Goal: Information Seeking & Learning: Learn about a topic

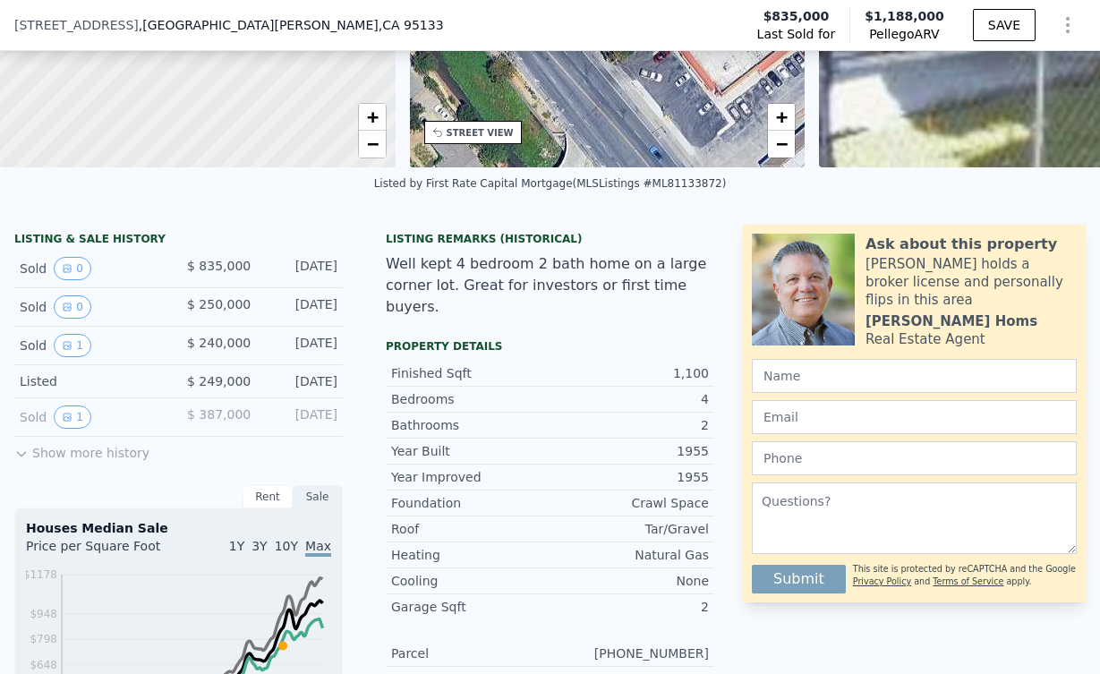
scroll to position [160, 0]
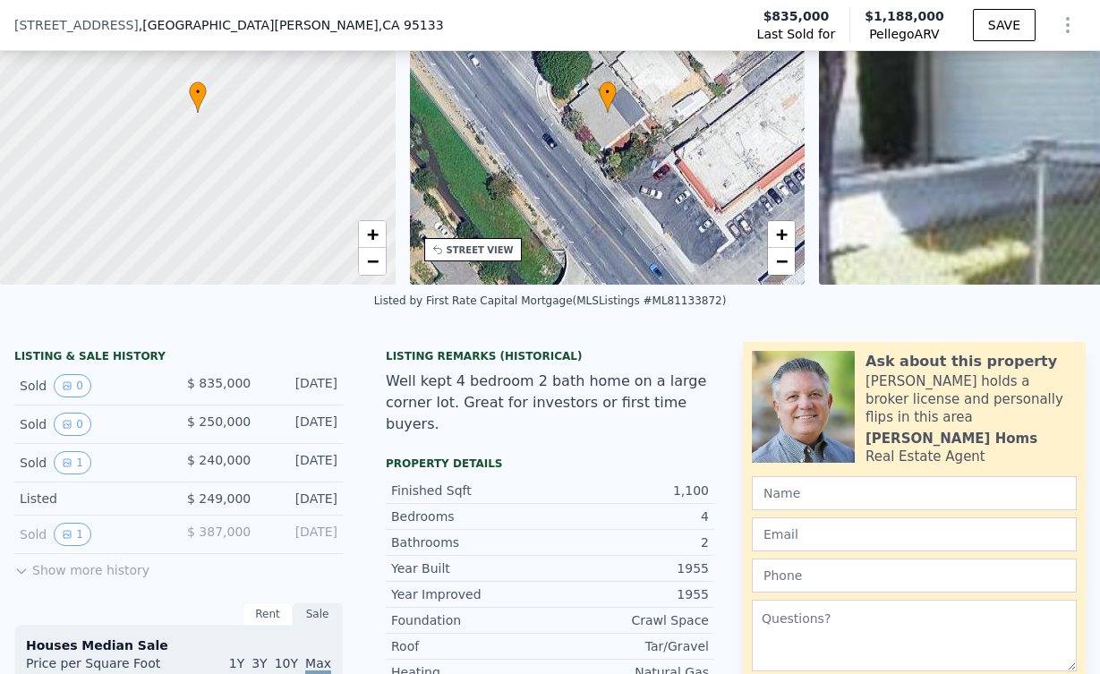
checkbox input "true"
type input "$ 1,141,000"
type input "$ 804,604"
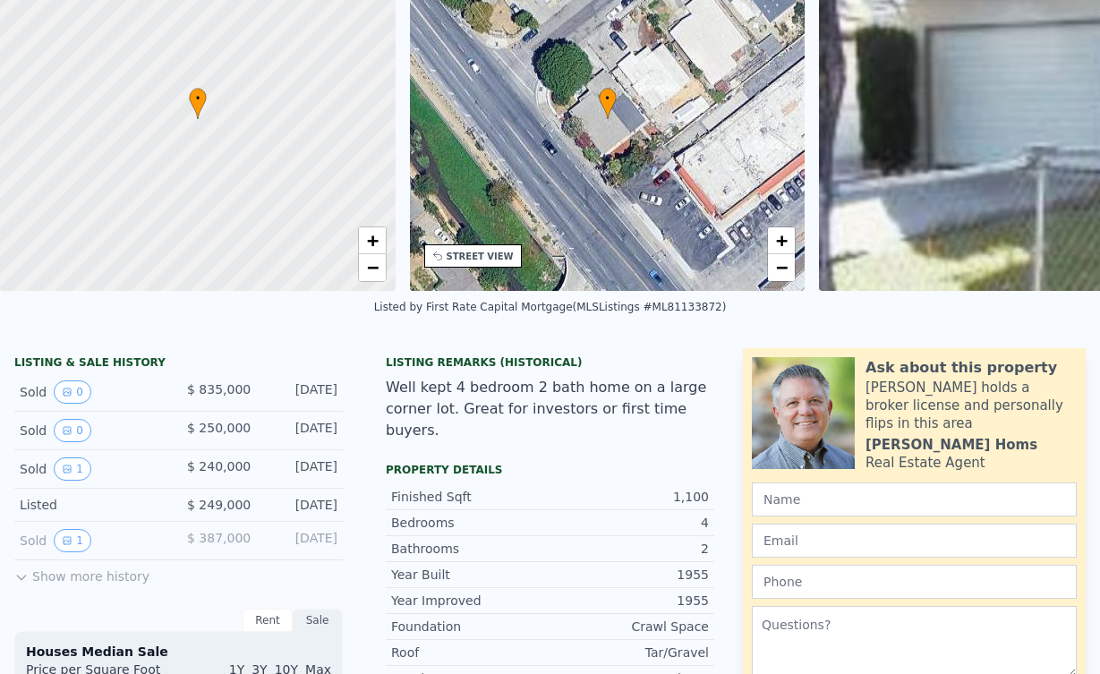
scroll to position [0, 0]
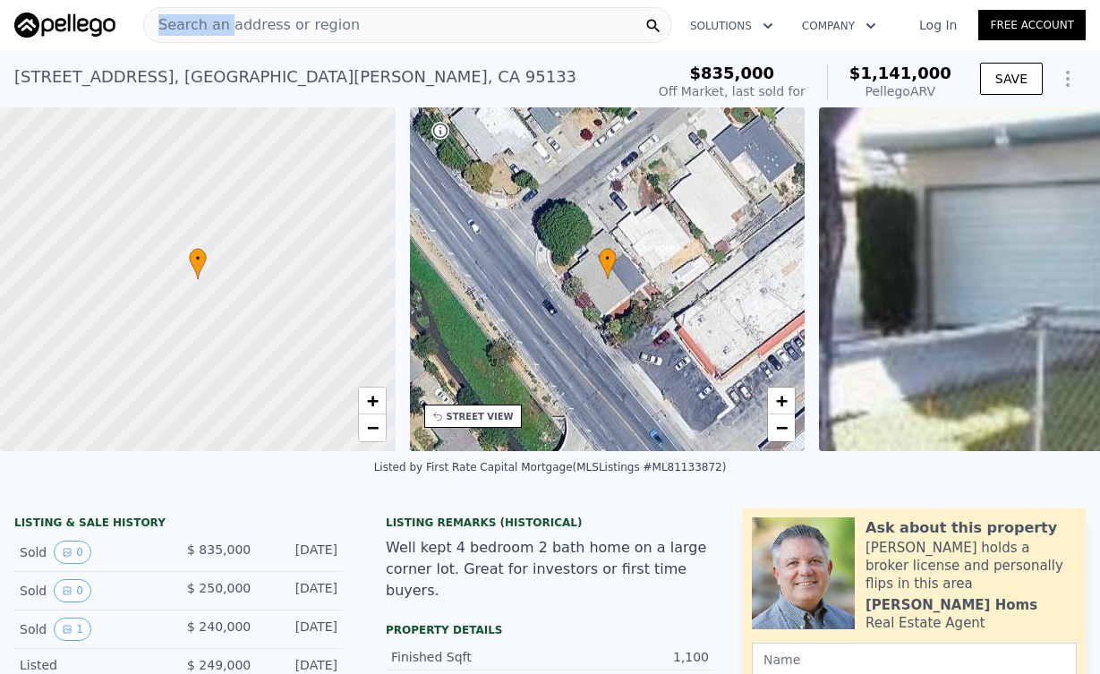
click at [224, 13] on div "Search an address or region" at bounding box center [252, 25] width 216 height 34
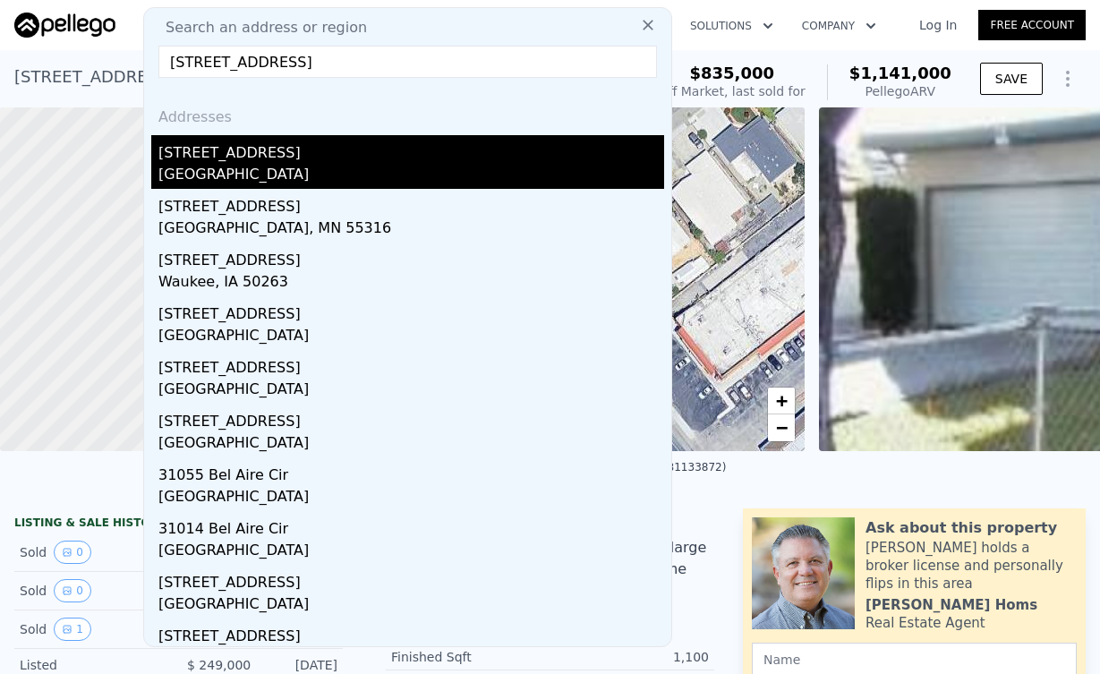
type input "[STREET_ADDRESS]"
click at [332, 169] on div "[GEOGRAPHIC_DATA]" at bounding box center [411, 176] width 506 height 25
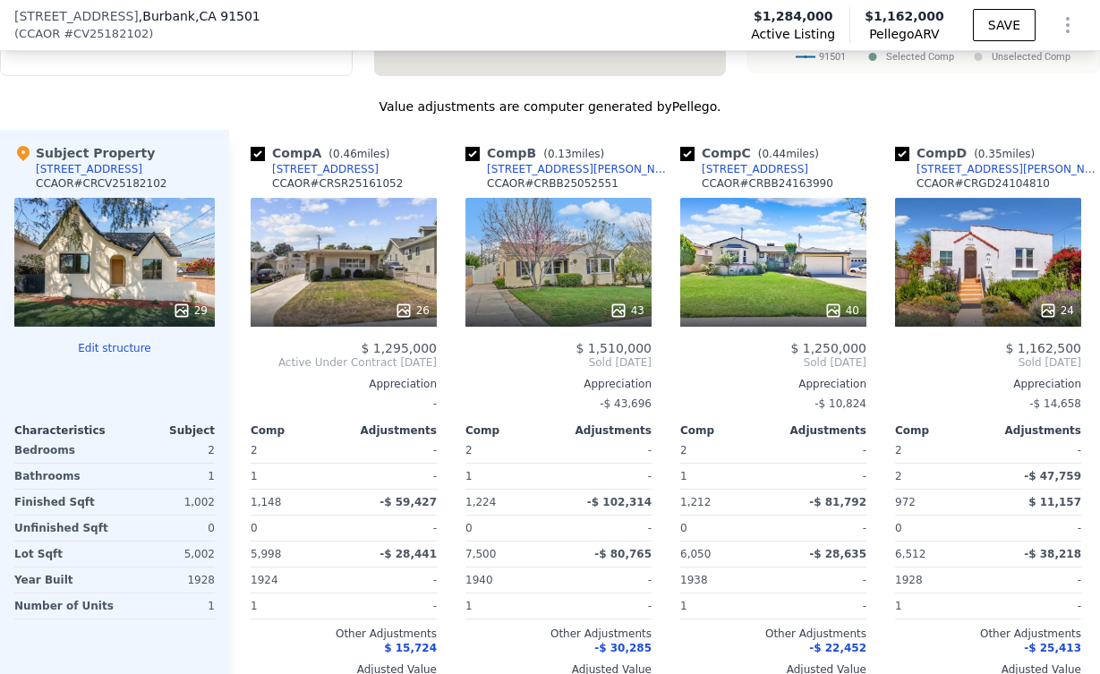
scroll to position [2068, 0]
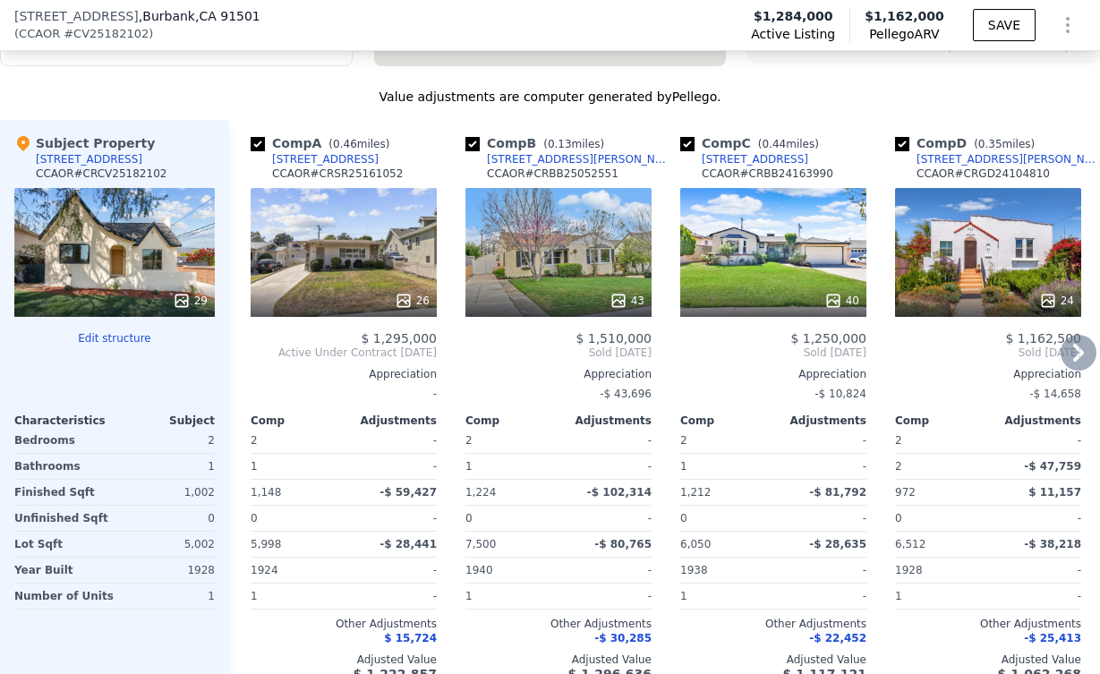
click at [1061, 363] on icon at bounding box center [1079, 353] width 36 height 36
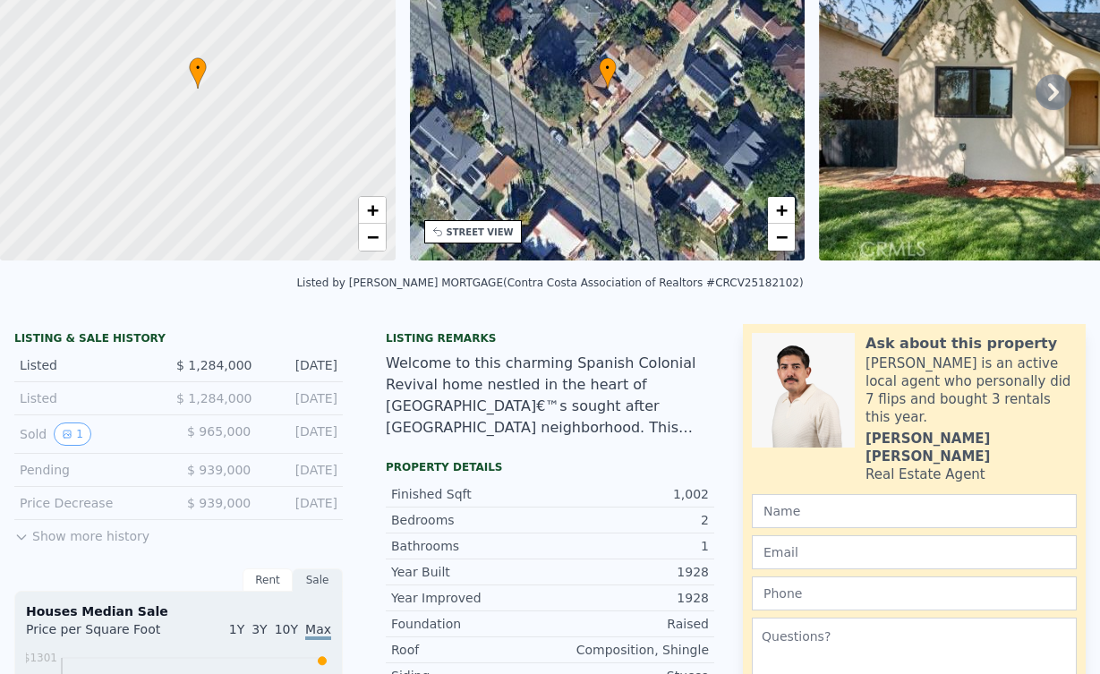
scroll to position [6, 0]
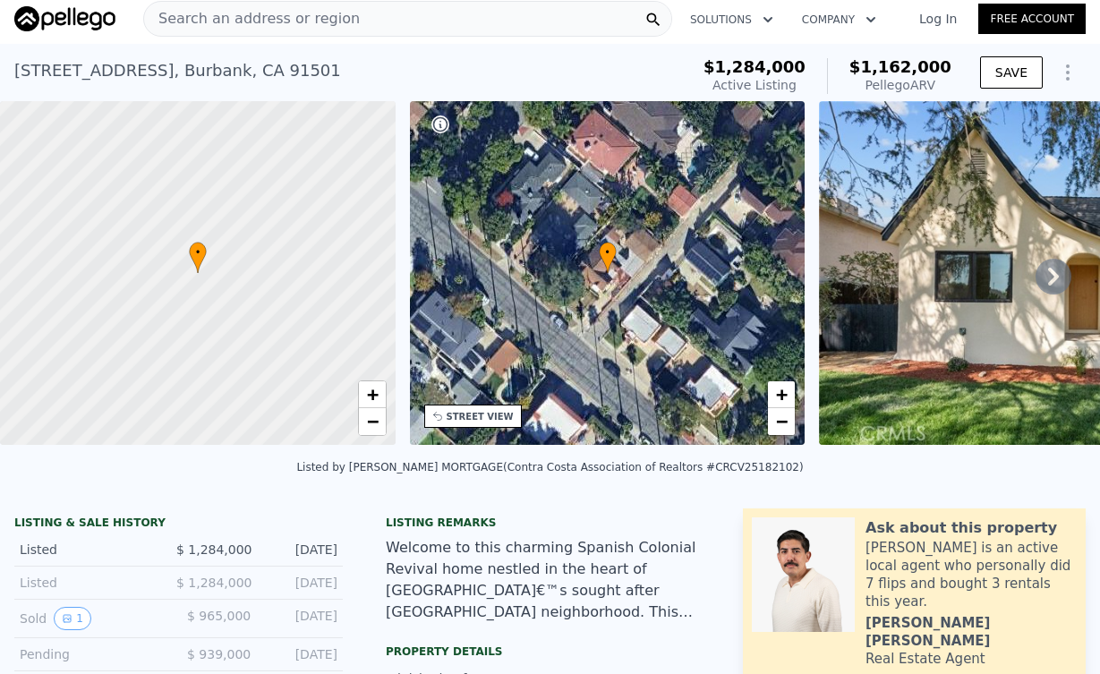
click at [289, 14] on span "Search an address or region" at bounding box center [252, 18] width 216 height 21
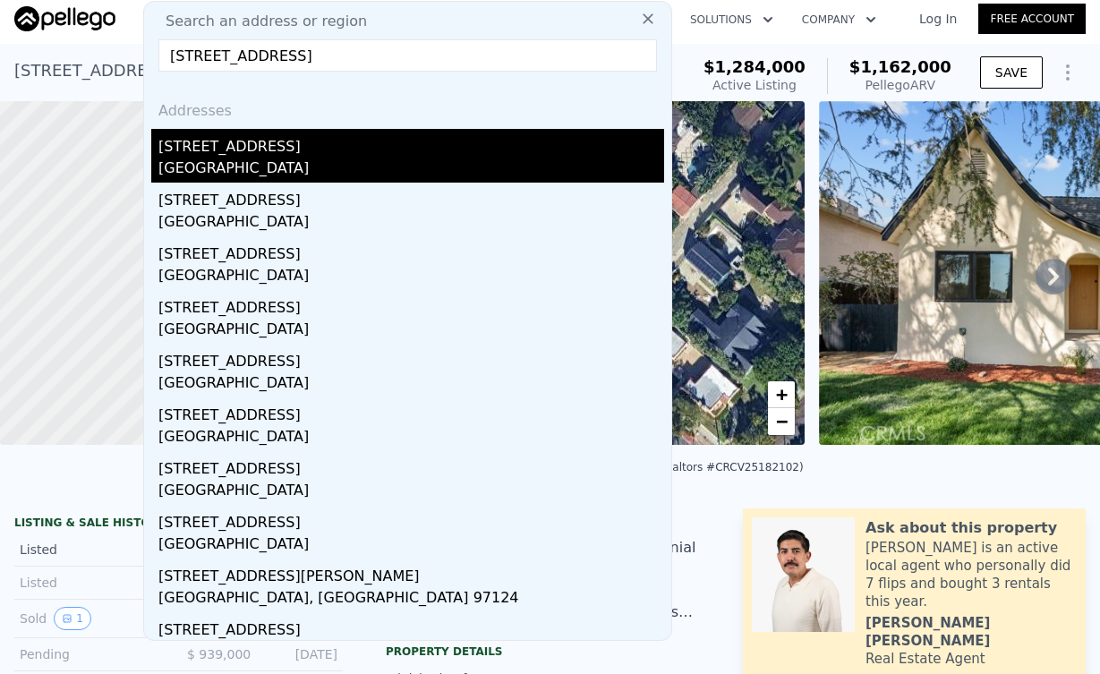
type input "[STREET_ADDRESS]"
click at [256, 147] on div "[STREET_ADDRESS]" at bounding box center [411, 143] width 506 height 29
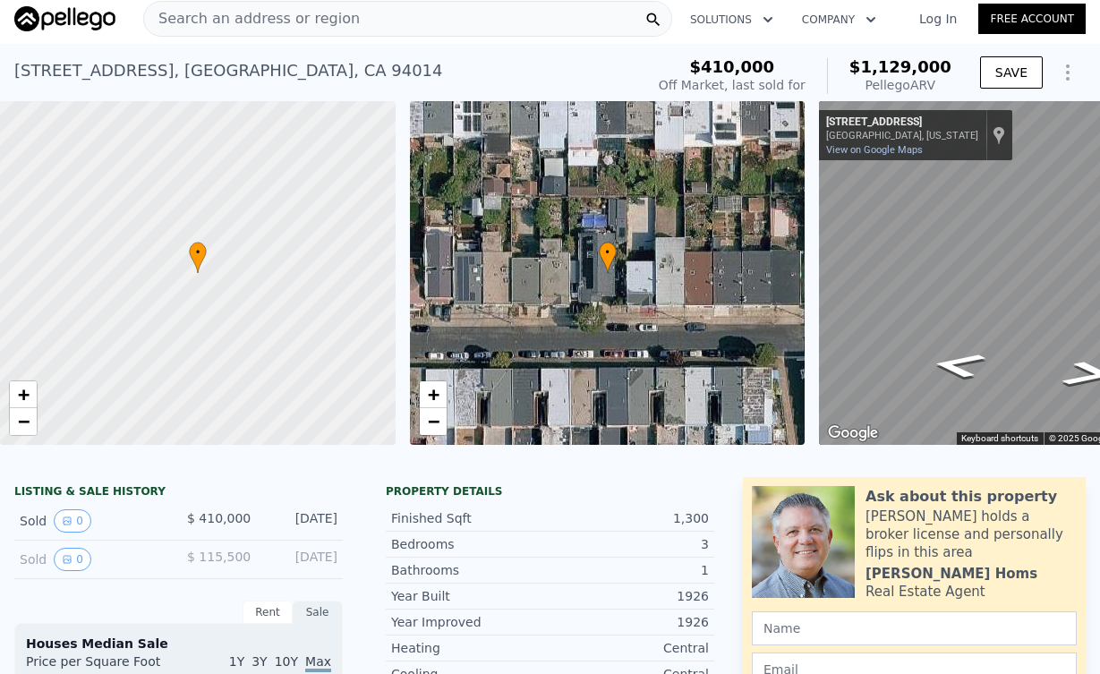
click at [320, 21] on span "Search an address or region" at bounding box center [252, 18] width 216 height 21
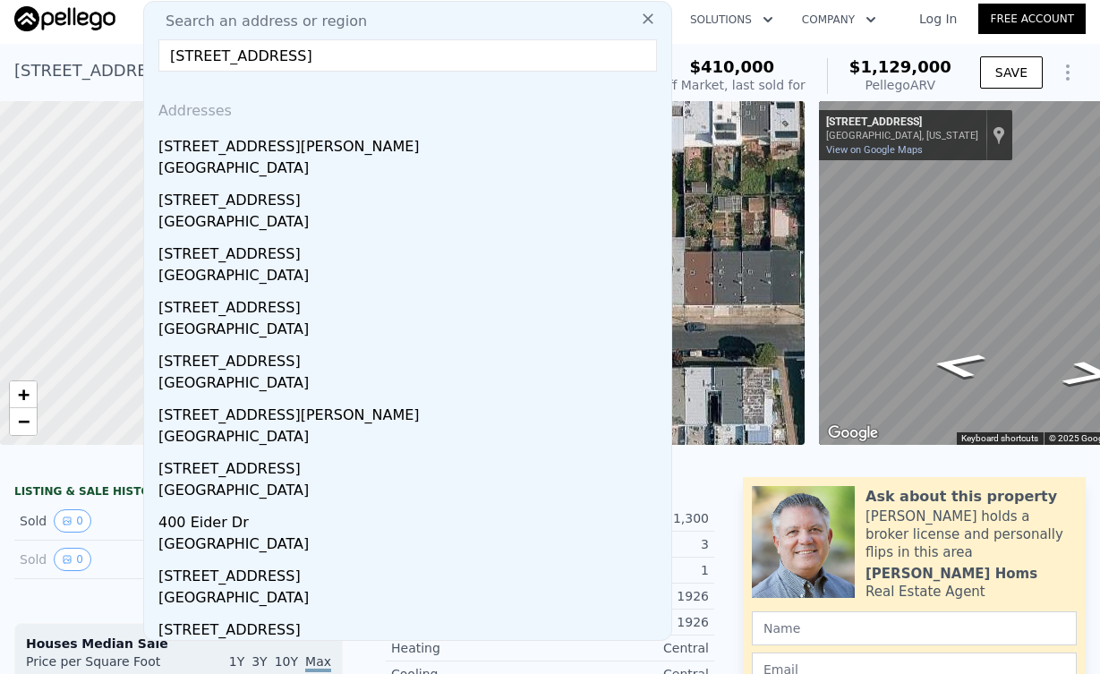
drag, startPoint x: 428, startPoint y: 60, endPoint x: 182, endPoint y: 44, distance: 246.7
click at [182, 44] on input "[STREET_ADDRESS]" at bounding box center [407, 55] width 499 height 32
type input "[STREET_ADDRESS]"
click at [81, 98] on div "[STREET_ADDRESS] Sold [DATE] for $410k (~ARV $1.129m )" at bounding box center [325, 76] width 623 height 50
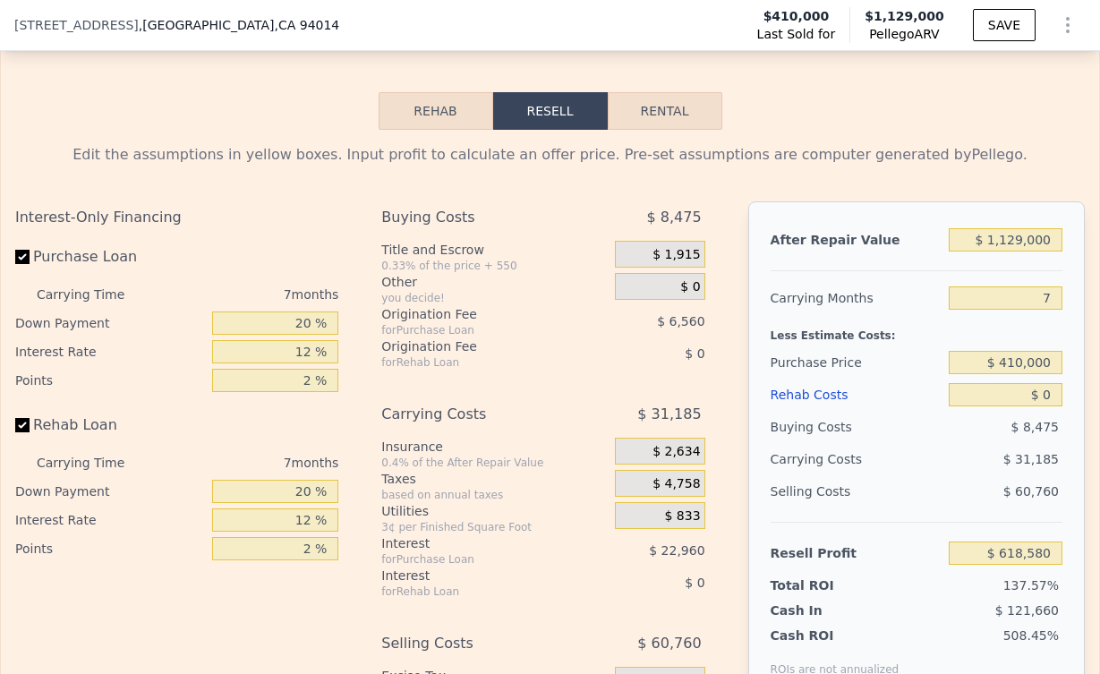
scroll to position [2725, 0]
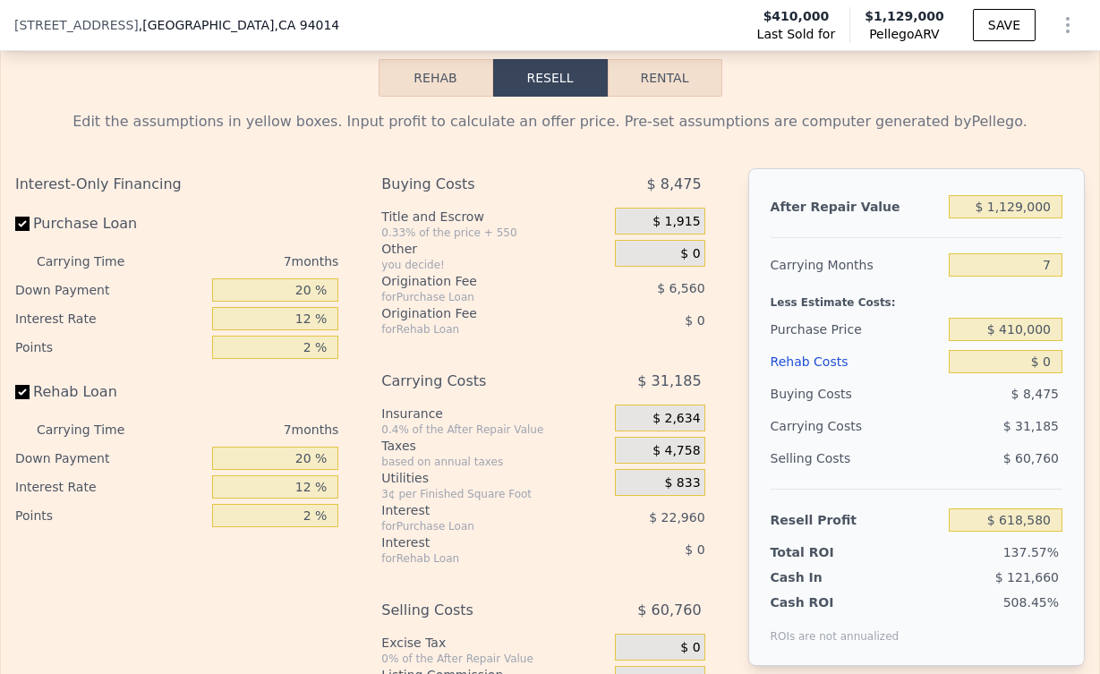
click at [677, 97] on button "Rental" at bounding box center [665, 78] width 115 height 38
select select "30"
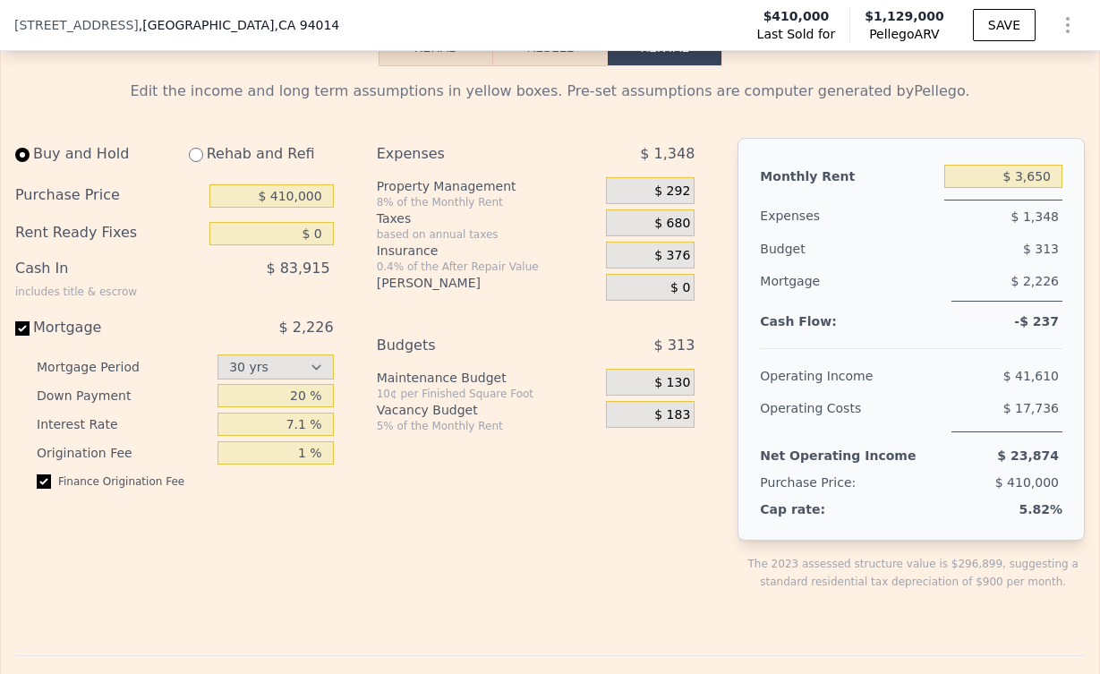
scroll to position [2754, 0]
